Goal: Task Accomplishment & Management: Complete application form

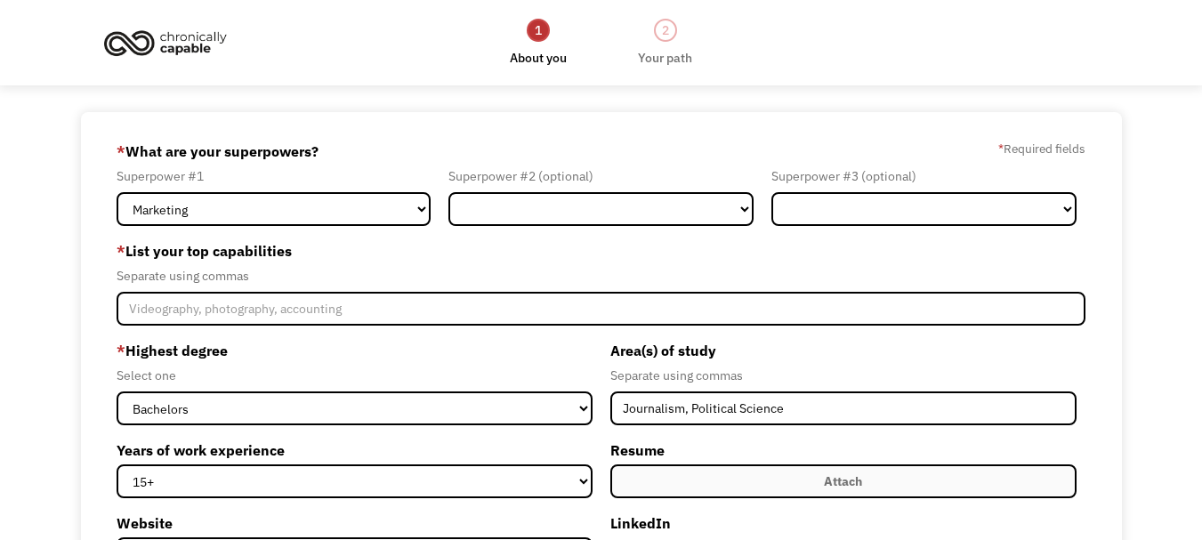
select select "bachelors"
select select "15+"
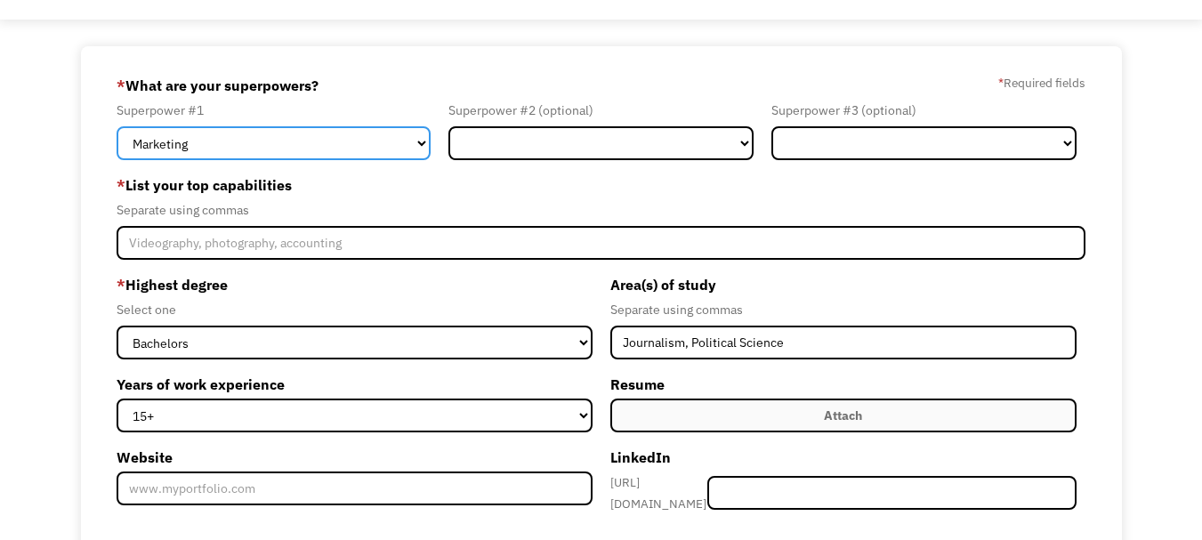
click at [423, 147] on select "Marketing Human Resources Finance Technology Operations Sales Industrial & Manu…" at bounding box center [274, 143] width 314 height 34
select select "Other"
click at [117, 126] on select "Marketing Human Resources Finance Technology Operations Sales Industrial & Manu…" at bounding box center [274, 143] width 314 height 34
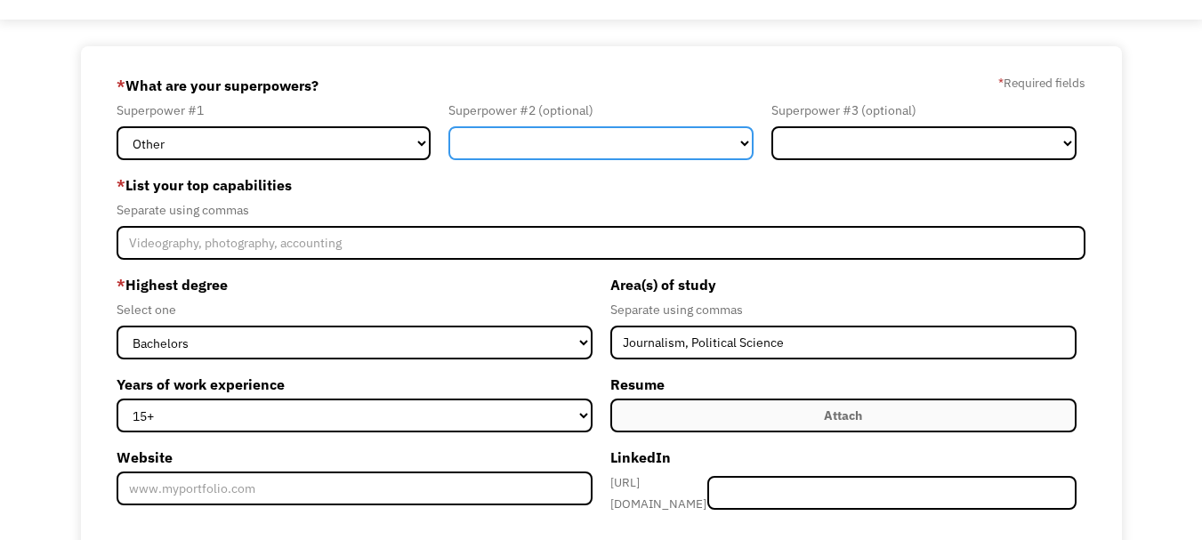
click at [746, 148] on select "Marketing Human Resources Finance Technology Operations Sales Industrial & Manu…" at bounding box center [600, 143] width 305 height 34
select select "Communications & Public Relations"
click at [448, 126] on select "Marketing Human Resources Finance Technology Operations Sales Industrial & Manu…" at bounding box center [600, 143] width 305 height 34
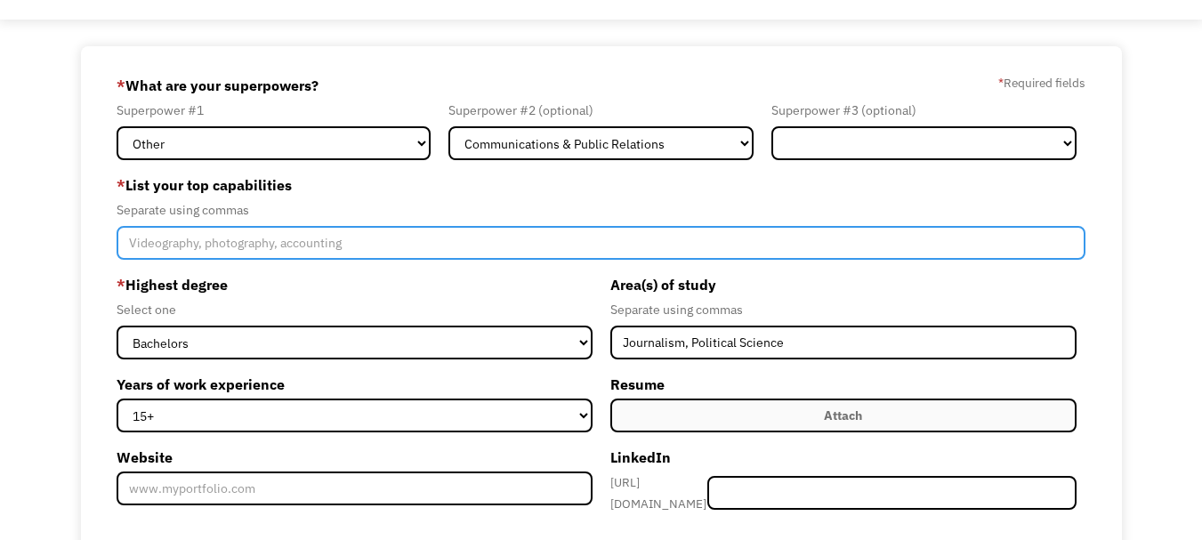
click at [459, 249] on input "Member-Create-Step1" at bounding box center [601, 243] width 969 height 34
type input "Donor development, grant writing, other written communications, relationship-bu…"
